Goal: Task Accomplishment & Management: Use online tool/utility

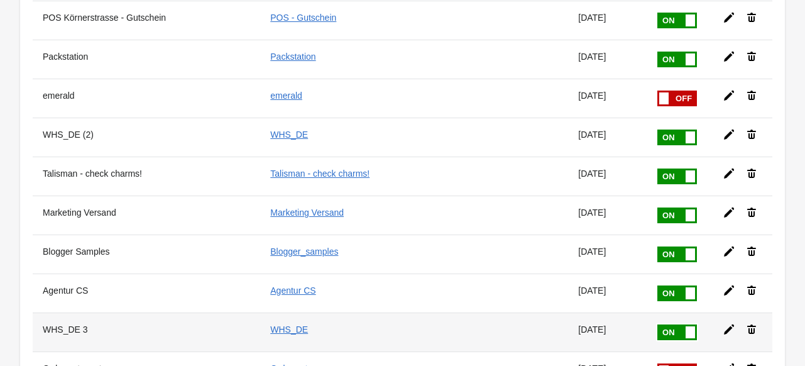
scroll to position [817, 0]
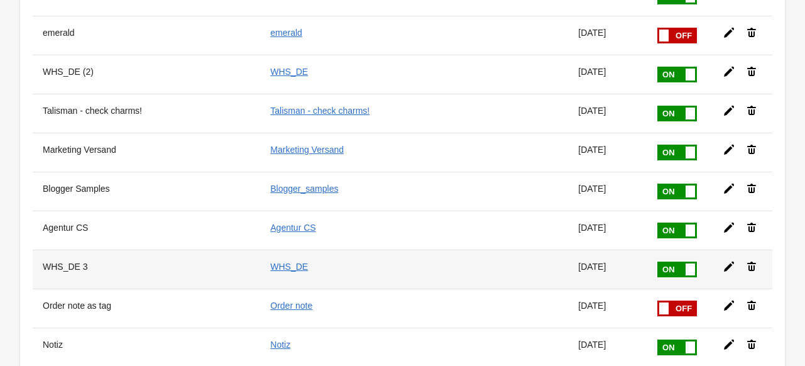
click at [723, 260] on icon at bounding box center [729, 266] width 13 height 13
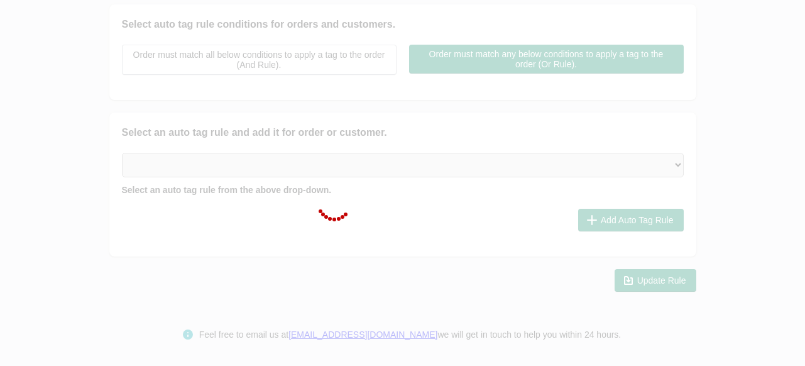
type input "WHS_DE 3"
checkbox input "true"
type input "WHS_DE"
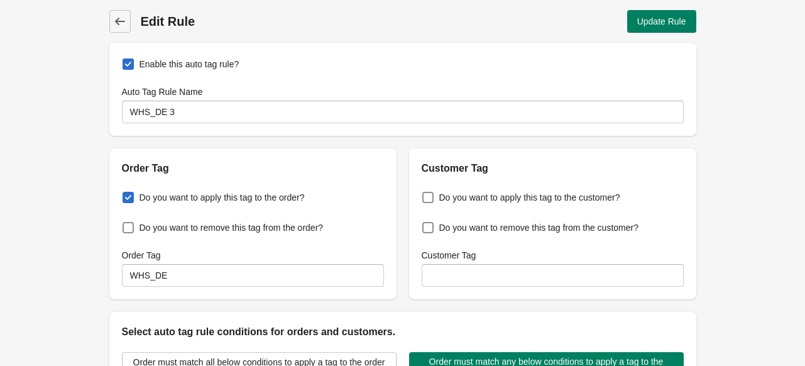
click at [116, 20] on icon at bounding box center [119, 22] width 10 height 8
click at [0, 0] on div at bounding box center [0, 0] width 0 height 0
